Goal: Task Accomplishment & Management: Use online tool/utility

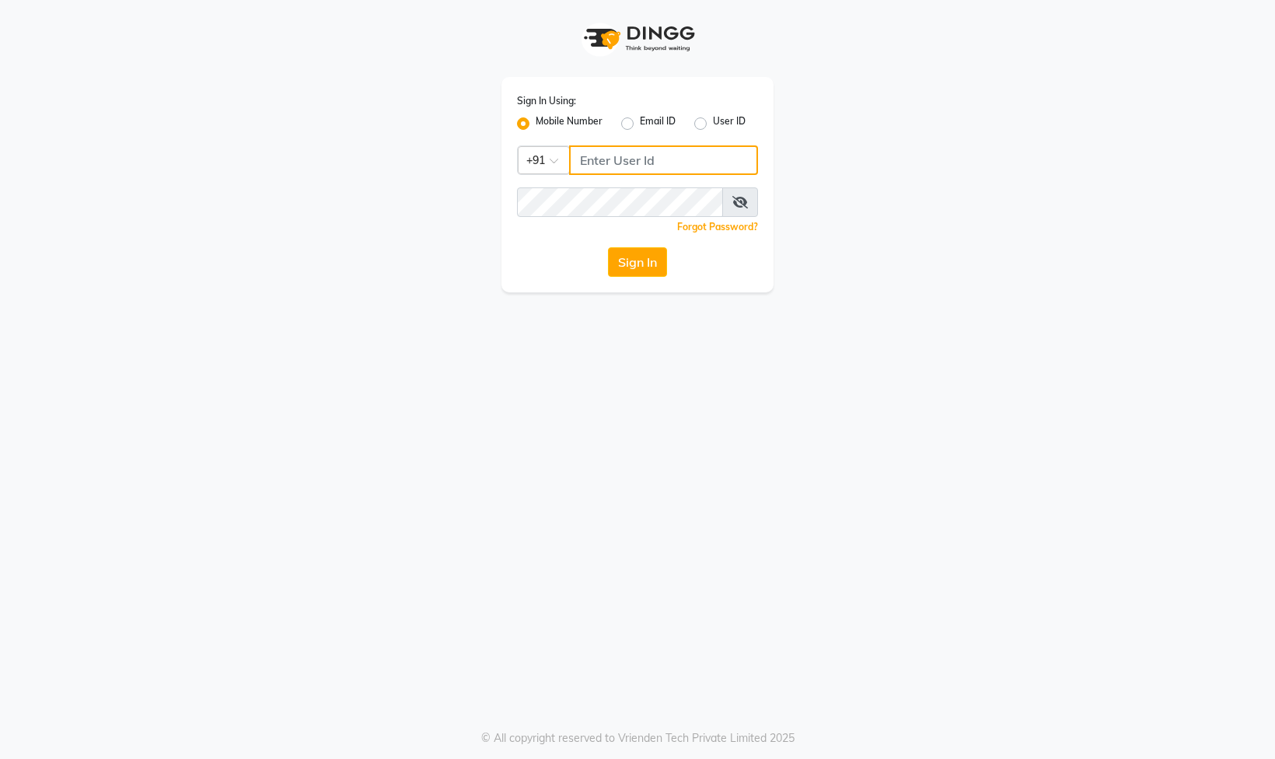
drag, startPoint x: 0, startPoint y: 0, endPoint x: 654, endPoint y: 160, distance: 673.1
click at [654, 160] on input "Username" at bounding box center [663, 160] width 189 height 30
type input "8178352246"
click at [645, 264] on button "Sign In" at bounding box center [637, 262] width 59 height 30
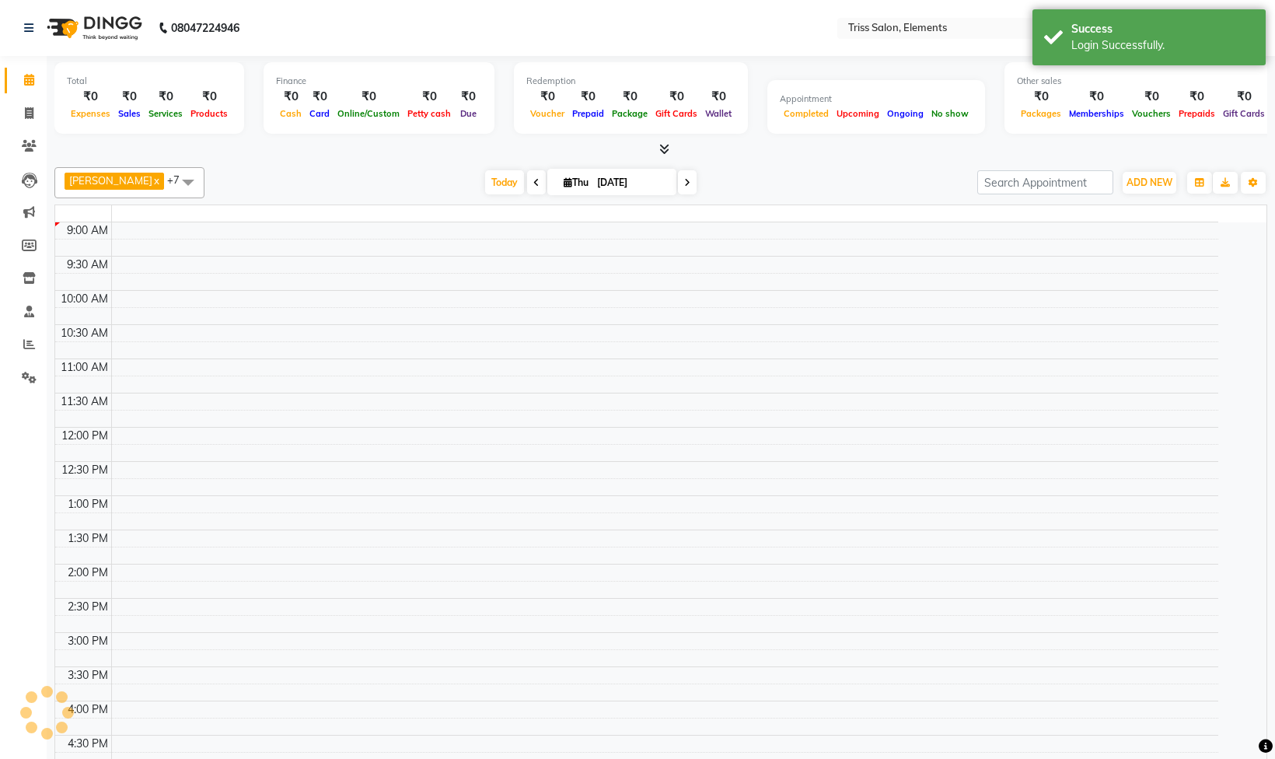
select select "en"
